Goal: Task Accomplishment & Management: Complete application form

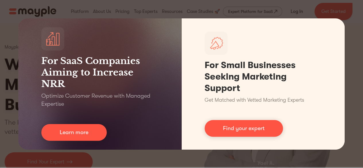
click at [356, 30] on div "For SaaS Companies Aiming to Increase NRR Optimize Customer Revenue with Manage…" at bounding box center [181, 84] width 363 height 168
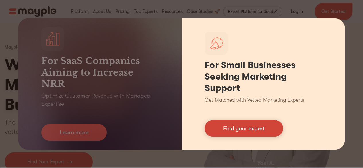
click at [244, 129] on link "Find your expert" at bounding box center [244, 128] width 78 height 17
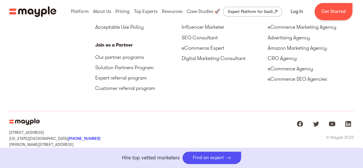
scroll to position [2637, 0]
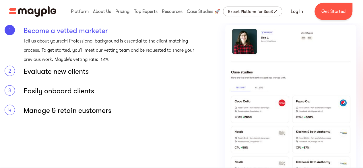
scroll to position [695, 0]
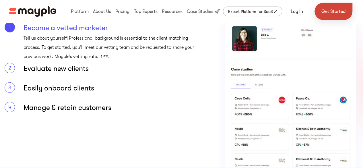
click at [332, 13] on link "Get Started" at bounding box center [333, 11] width 38 height 17
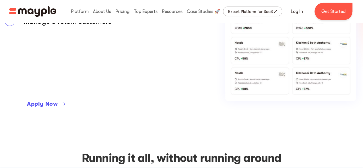
scroll to position [796, 0]
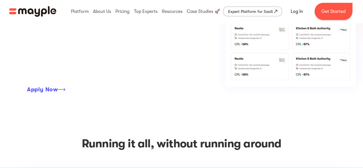
click at [38, 93] on div "Apply Now" at bounding box center [42, 89] width 31 height 7
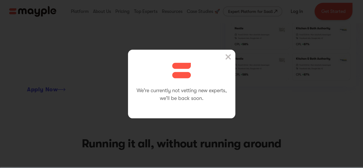
click at [230, 57] on img at bounding box center [228, 57] width 6 height 6
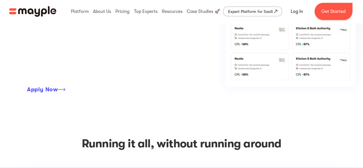
click at [45, 91] on div "Apply Now" at bounding box center [42, 89] width 31 height 7
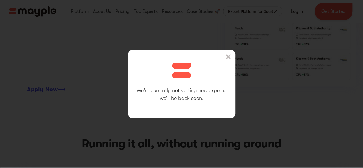
click at [231, 56] on img at bounding box center [228, 57] width 6 height 6
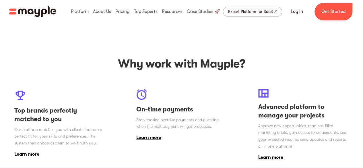
scroll to position [0, 0]
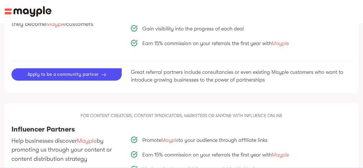
scroll to position [654, 0]
